Goal: Communication & Community: Share content

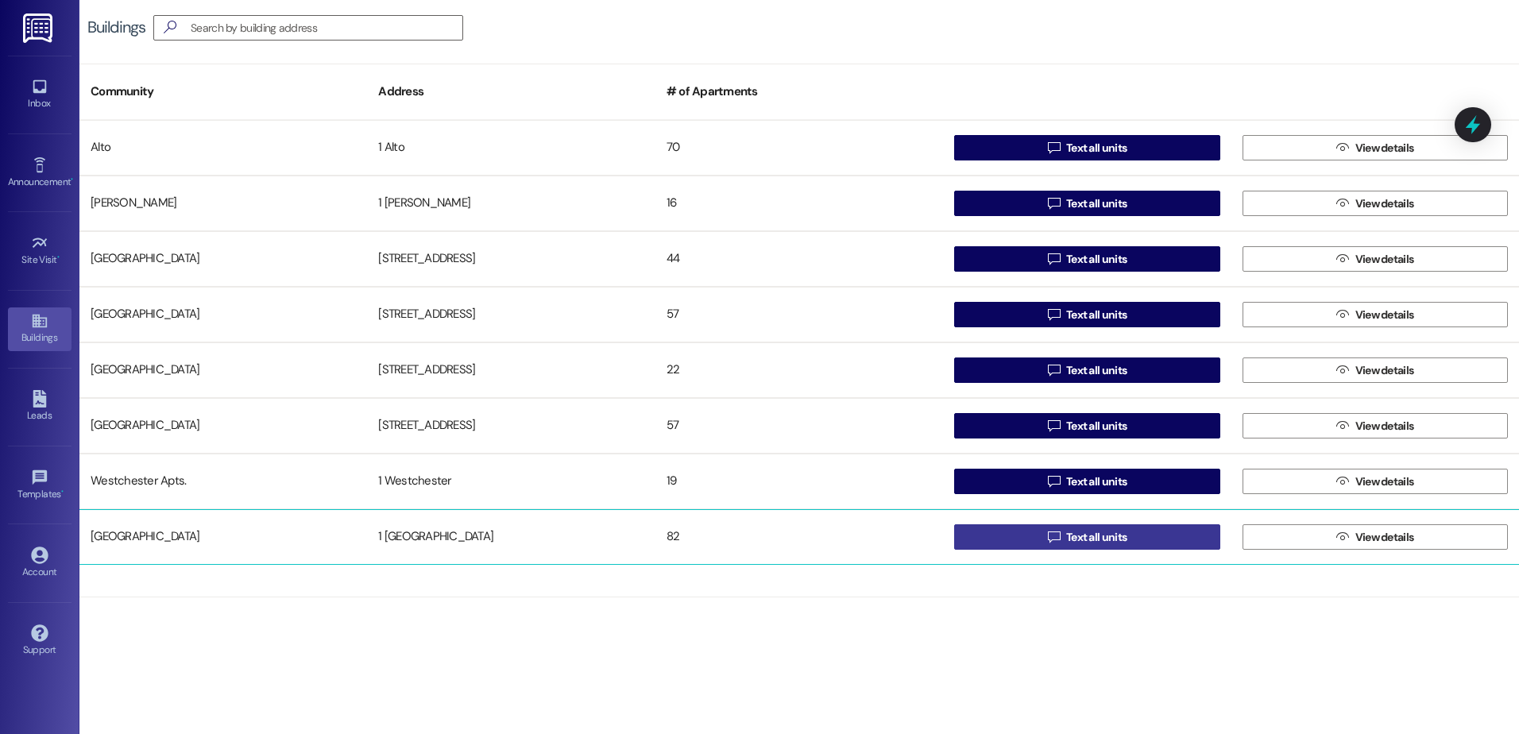
click at [1086, 532] on span "Text all units" at bounding box center [1096, 537] width 60 height 17
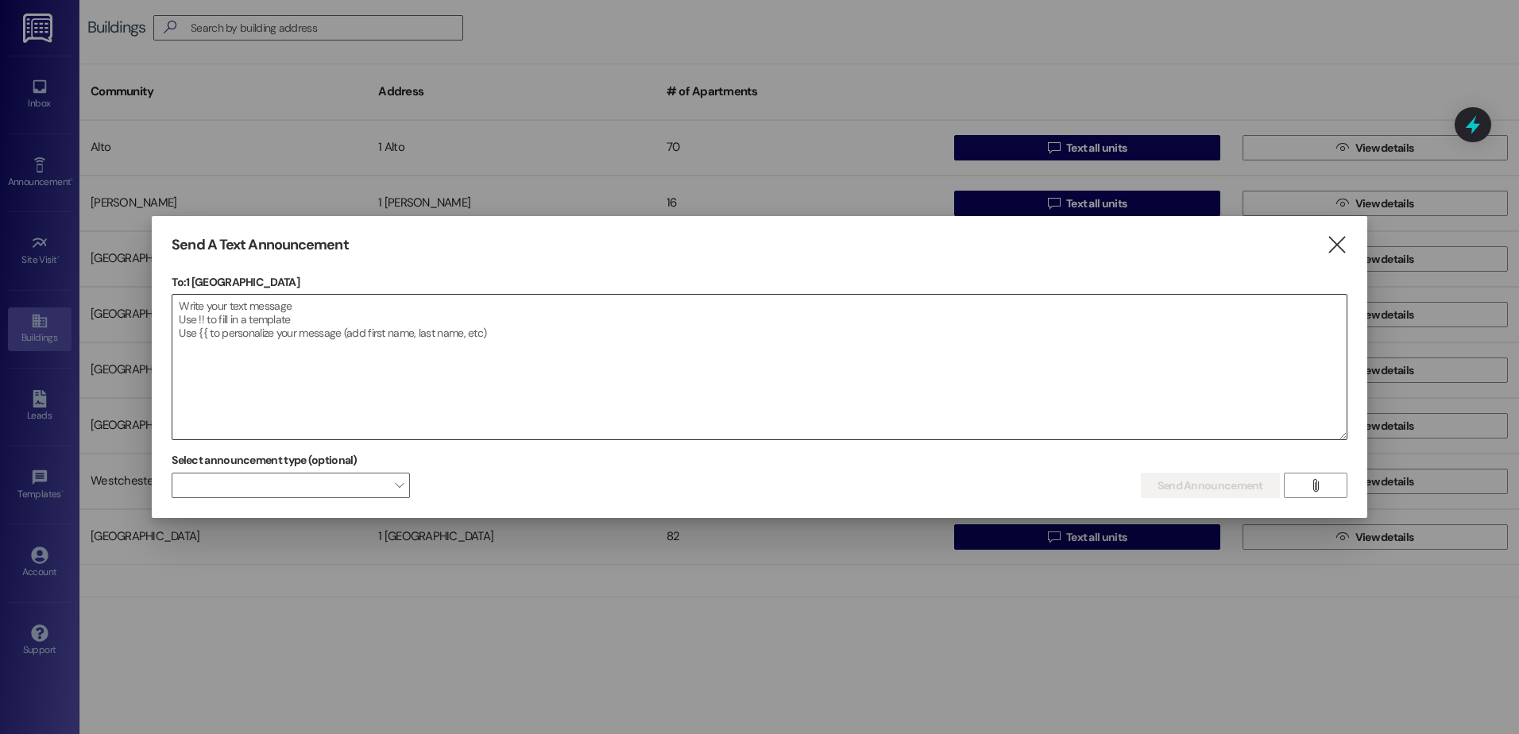
click at [245, 331] on textarea at bounding box center [759, 367] width 1174 height 145
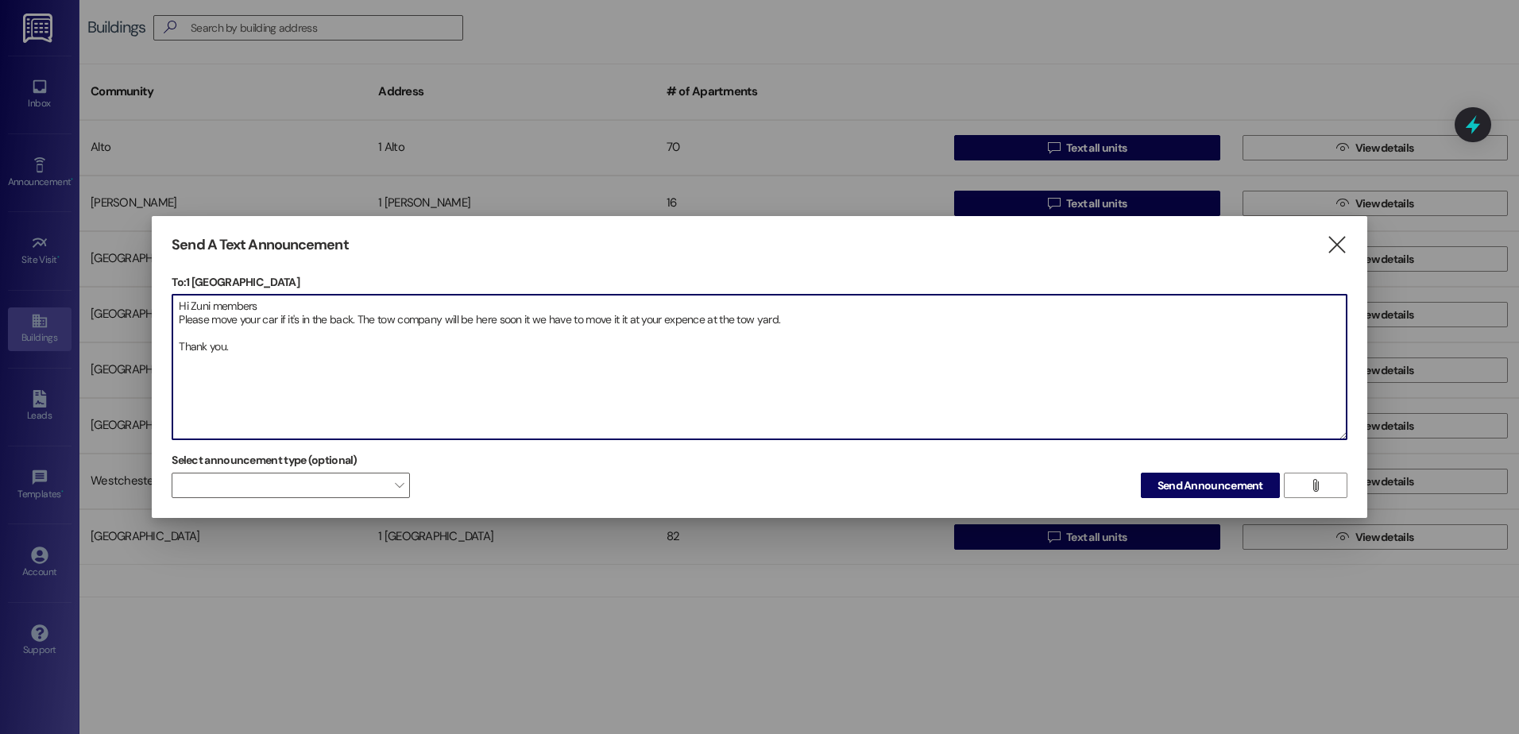
click at [618, 322] on textarea "Hi Zuni members Please move your car if it's in the back. The tow company will …" at bounding box center [759, 367] width 1174 height 145
drag, startPoint x: 239, startPoint y: 355, endPoint x: 172, endPoint y: 311, distance: 79.8
click at [172, 311] on textarea "Hi Zuni members Please move your car if it's in the back. The tow company will …" at bounding box center [759, 367] width 1174 height 145
click at [247, 356] on textarea "Hi Zuni members Please move your car if it's in the back. The tow company will …" at bounding box center [759, 367] width 1174 height 145
paste textarea "Hola miembros de Zuni Por favor, mueva su automóvil si está en la parte trasera…"
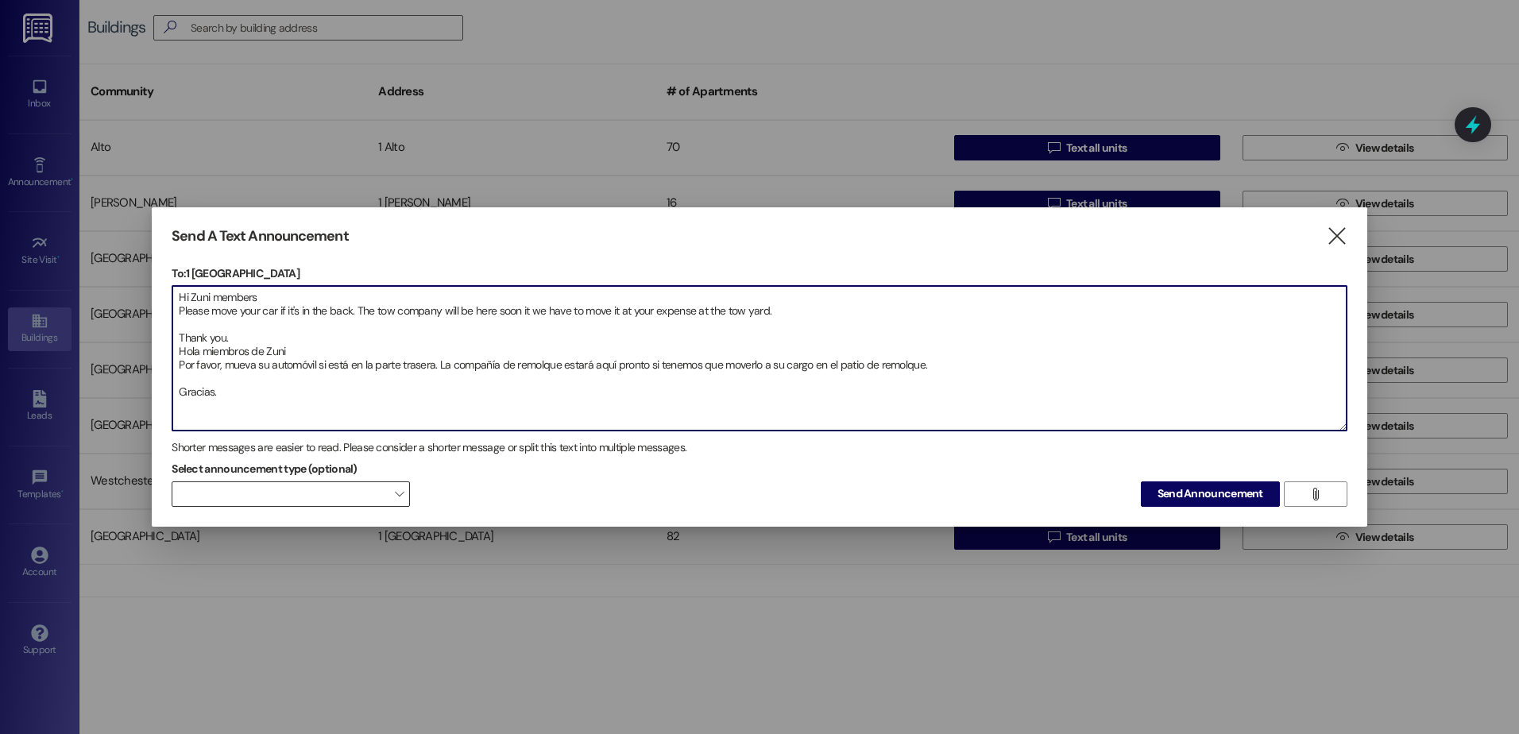
type textarea "Hi Zuni members Please move your car if it's in the back. The tow company will …"
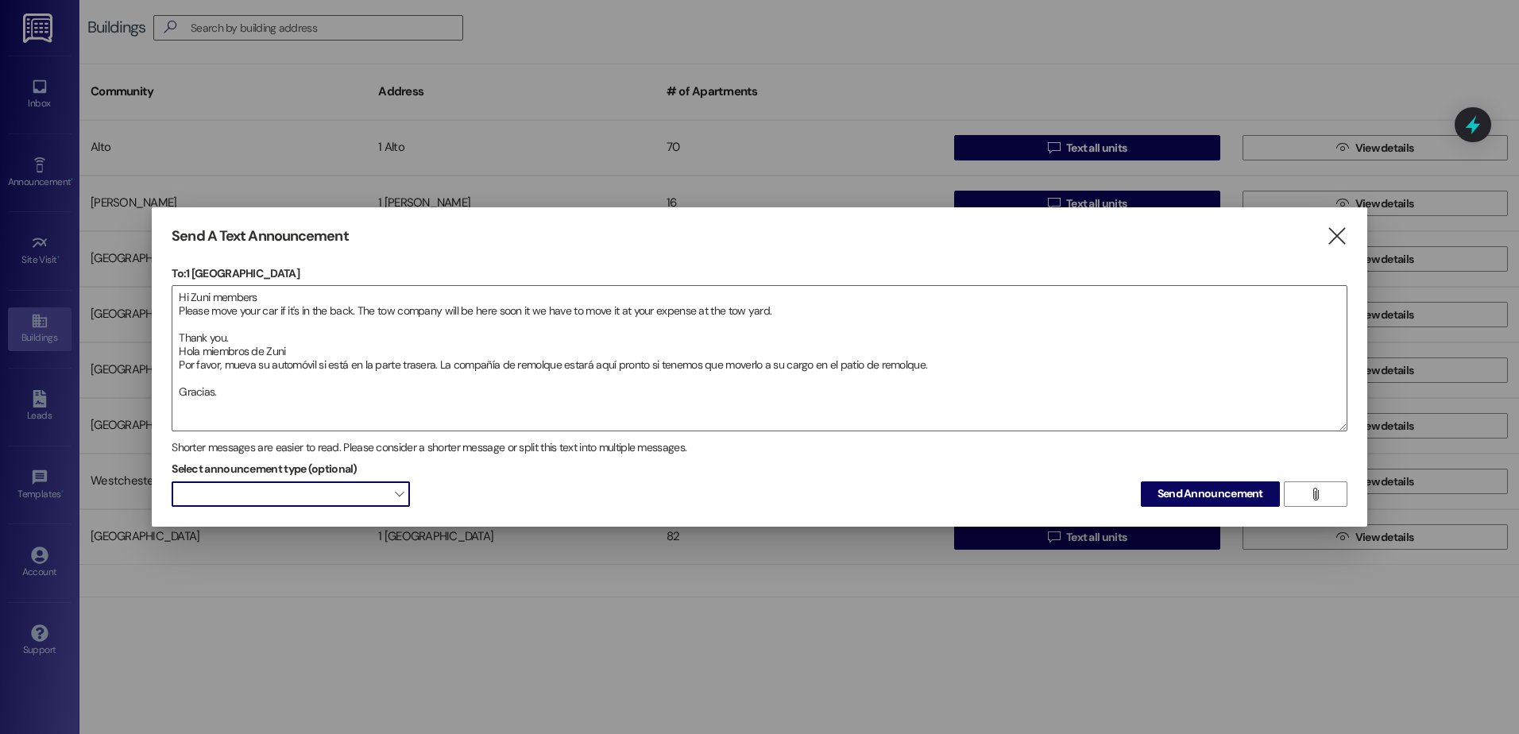
click at [398, 493] on span "" at bounding box center [399, 494] width 9 height 25
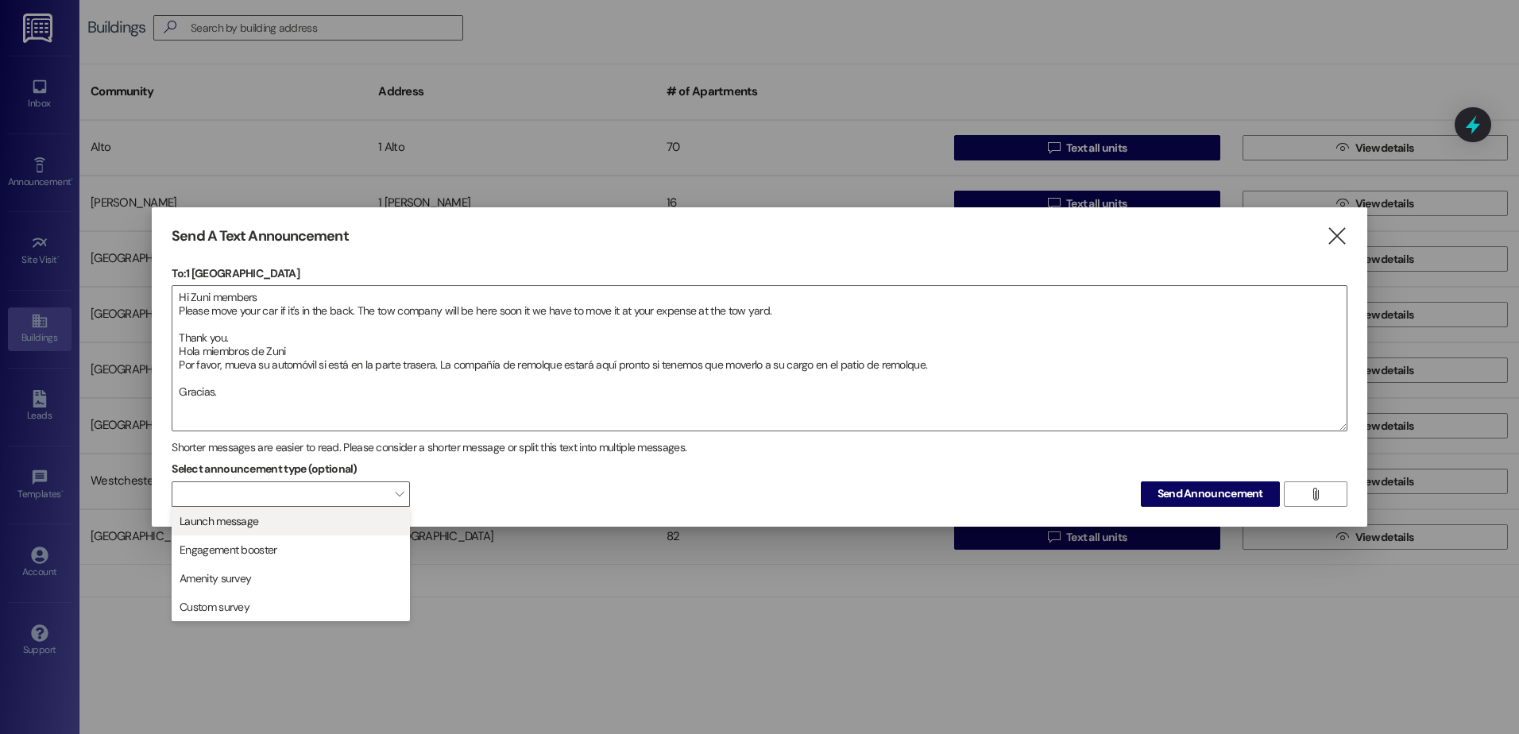
click at [387, 513] on span "Launch message" at bounding box center [291, 521] width 224 height 17
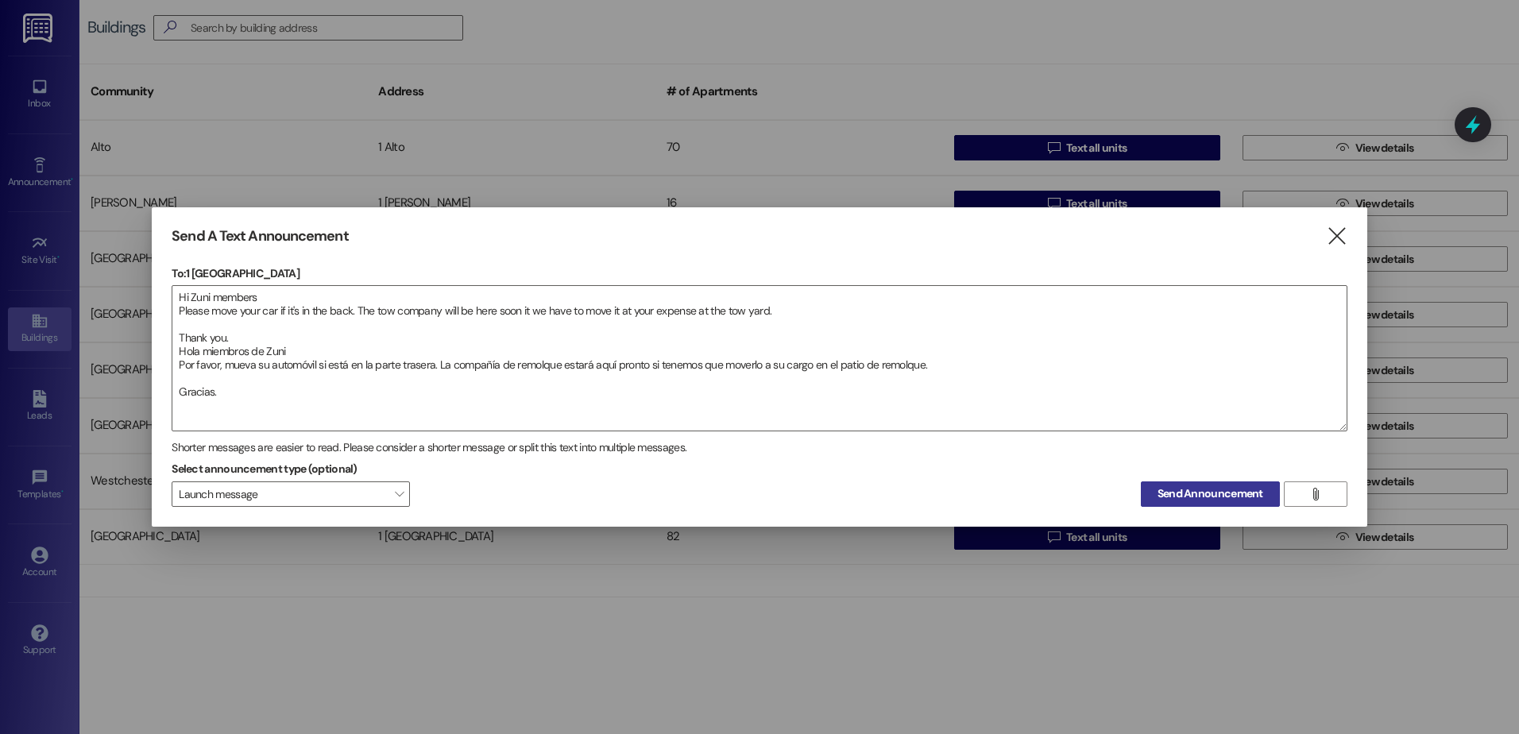
click at [1174, 495] on span "Send Announcement" at bounding box center [1211, 494] width 106 height 17
